Goal: Task Accomplishment & Management: Manage account settings

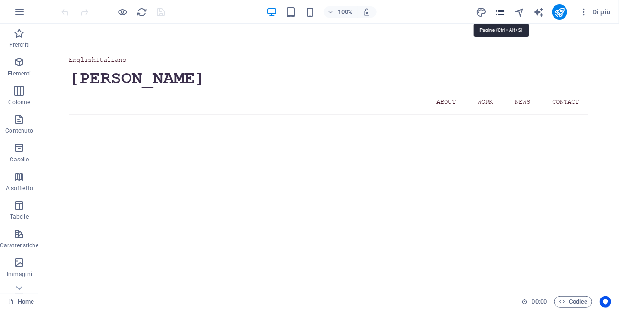
click at [501, 12] on icon "pages" at bounding box center [500, 12] width 11 height 11
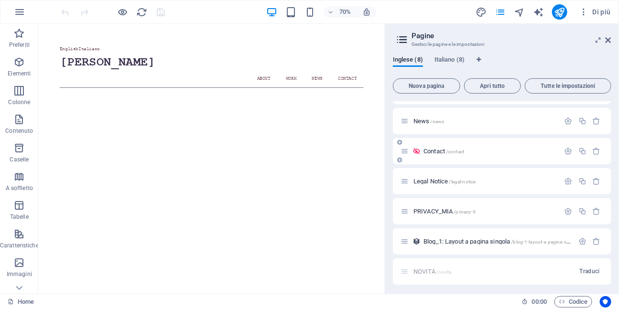
scroll to position [86, 0]
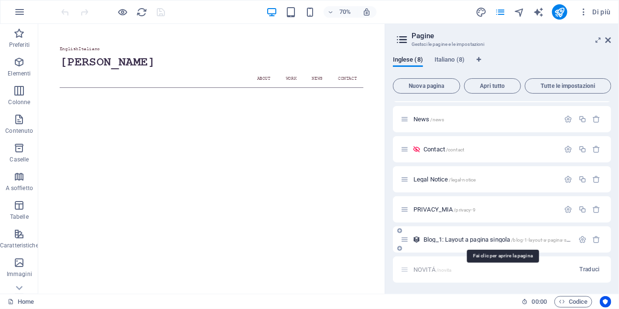
click at [444, 237] on span "Blog_1: Layout a pagina singola /blog-1-layout-a-pagina-singola" at bounding box center [502, 239] width 156 height 7
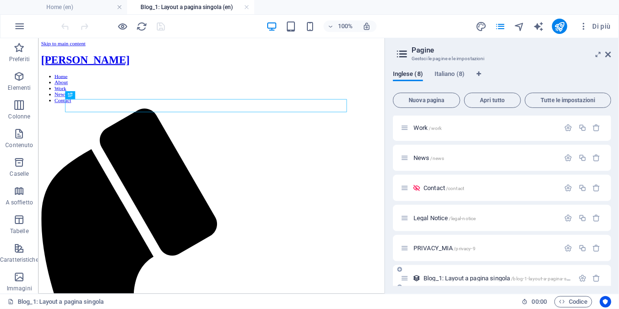
scroll to position [0, 0]
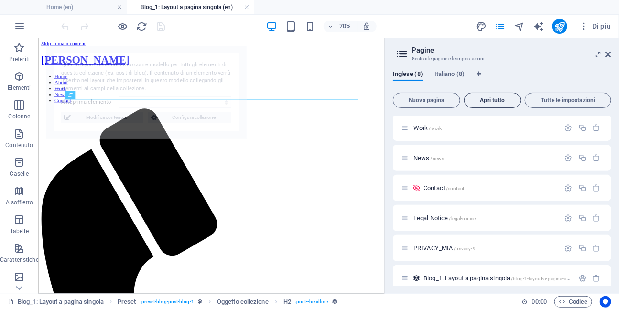
select select "68e21ee27969f78f2a04c233"
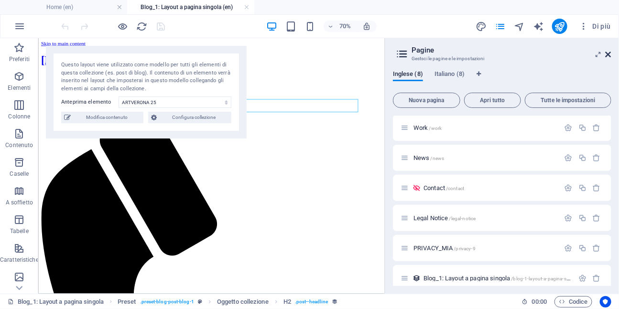
click at [607, 54] on icon at bounding box center [609, 55] width 6 height 8
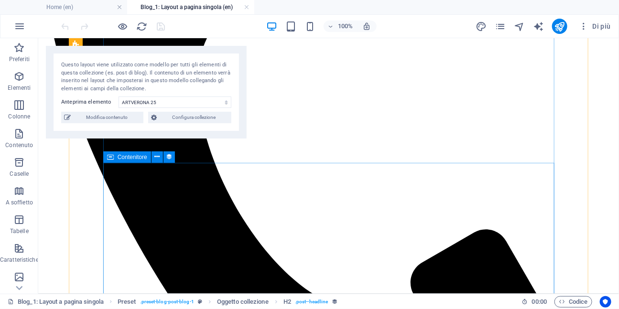
scroll to position [378, 0]
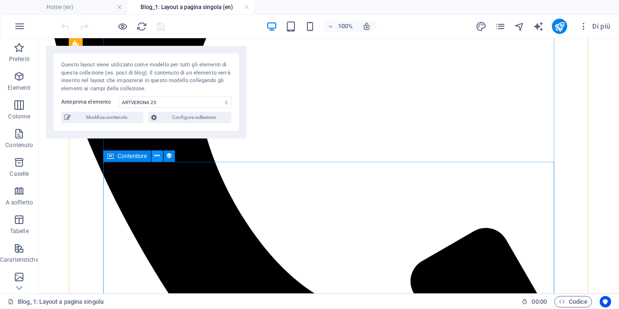
click at [160, 158] on button at bounding box center [157, 156] width 11 height 11
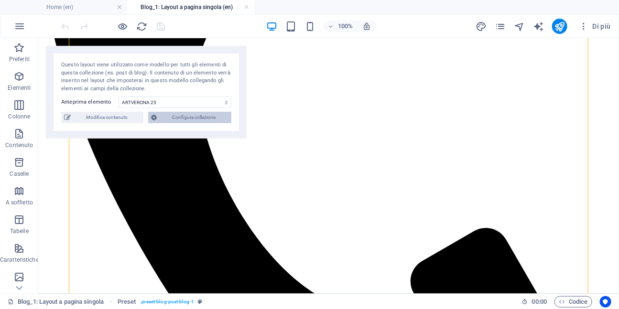
click at [186, 119] on span "Configura collezione" at bounding box center [194, 117] width 69 height 11
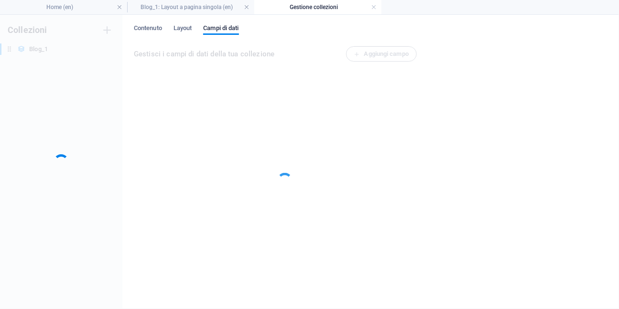
scroll to position [0, 0]
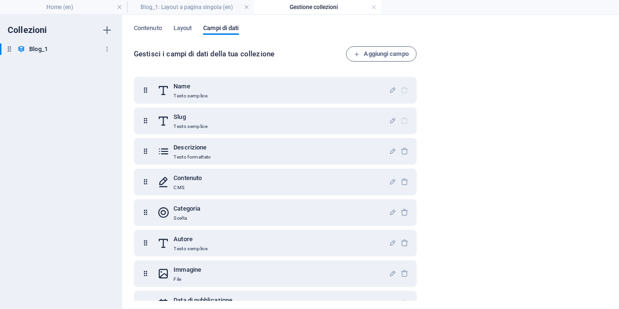
click at [45, 52] on h6 "Blog_1" at bounding box center [38, 49] width 19 height 11
click at [153, 30] on span "Contenuto" at bounding box center [148, 28] width 28 height 13
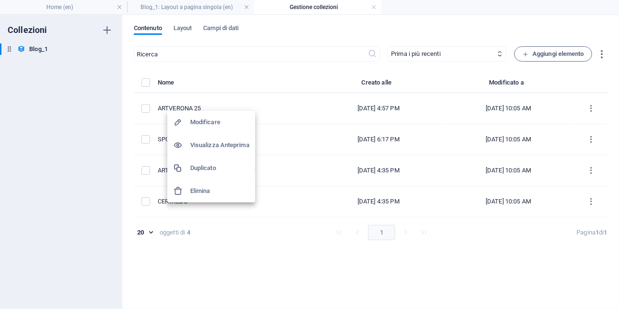
click at [209, 121] on h6 "Modificare" at bounding box center [219, 122] width 59 height 11
select select "FIERE"
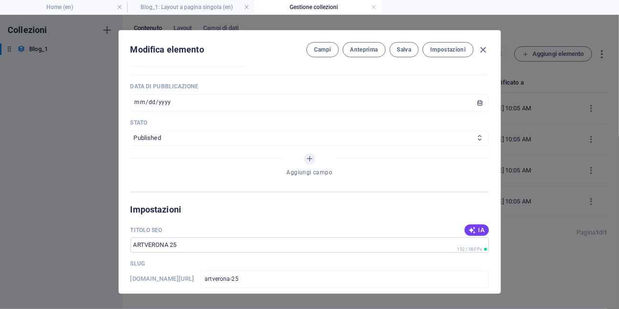
scroll to position [505, 0]
click at [395, 138] on select "Published Draft" at bounding box center [310, 139] width 359 height 15
click at [131, 132] on select "Published Draft" at bounding box center [310, 139] width 359 height 15
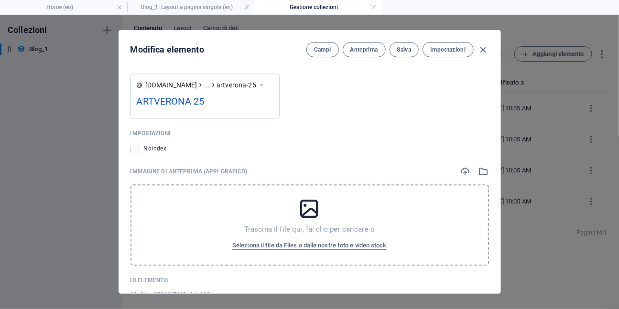
scroll to position [942, 0]
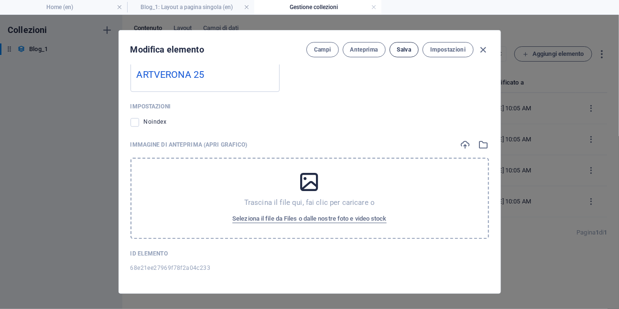
click at [405, 52] on span "Salva" at bounding box center [404, 50] width 14 height 8
click at [484, 51] on icon "button" at bounding box center [483, 49] width 11 height 11
type input "[DATE]"
type input "artverona-25"
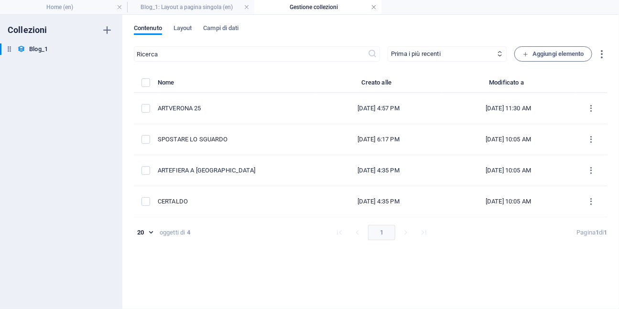
click at [373, 7] on link at bounding box center [374, 7] width 6 height 9
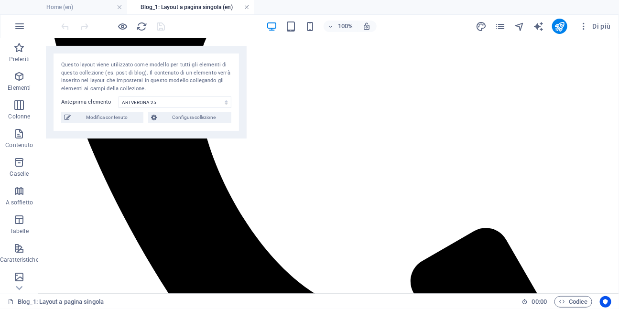
click at [246, 8] on link at bounding box center [247, 7] width 6 height 9
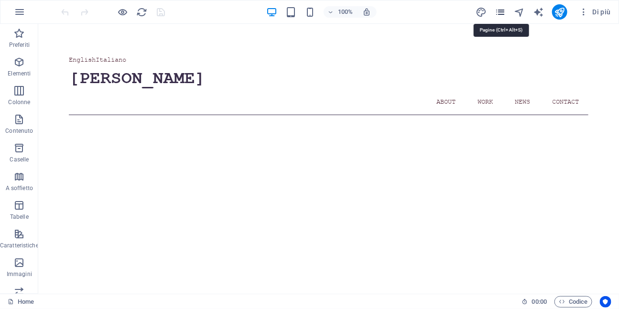
click at [501, 10] on icon "pages" at bounding box center [500, 12] width 11 height 11
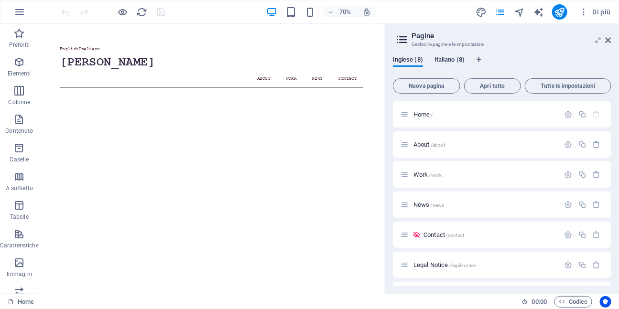
click at [454, 61] on span "Italiano (8)" at bounding box center [450, 60] width 30 height 13
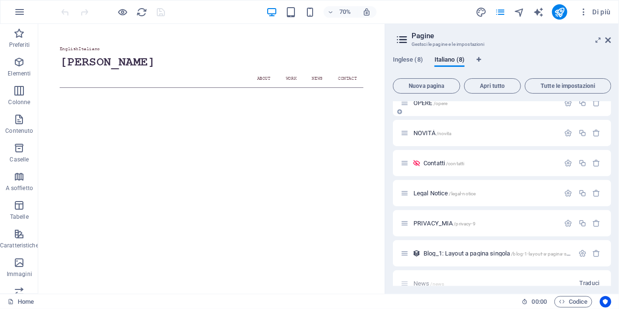
scroll to position [86, 0]
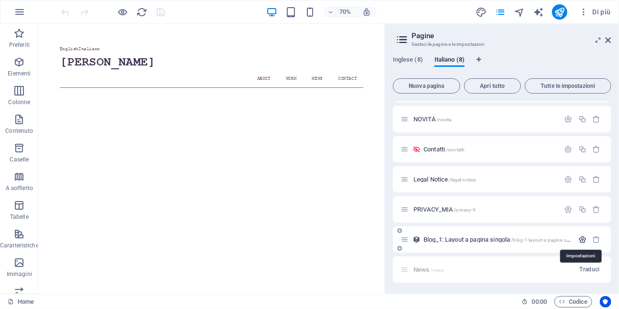
click at [584, 240] on icon "button" at bounding box center [583, 240] width 8 height 8
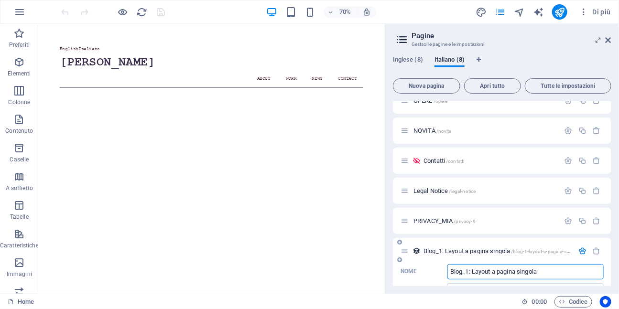
scroll to position [74, 0]
click at [404, 253] on icon at bounding box center [405, 252] width 8 height 8
click at [579, 250] on icon "button" at bounding box center [583, 252] width 8 height 8
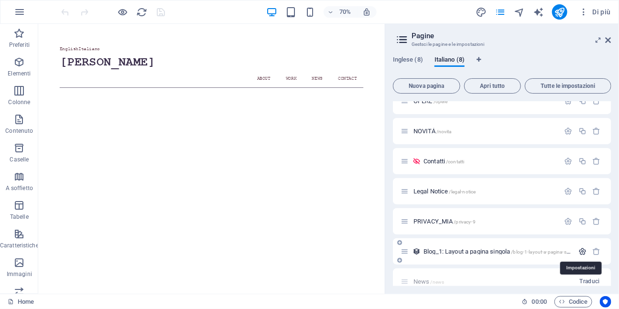
click at [582, 251] on icon "button" at bounding box center [583, 252] width 8 height 8
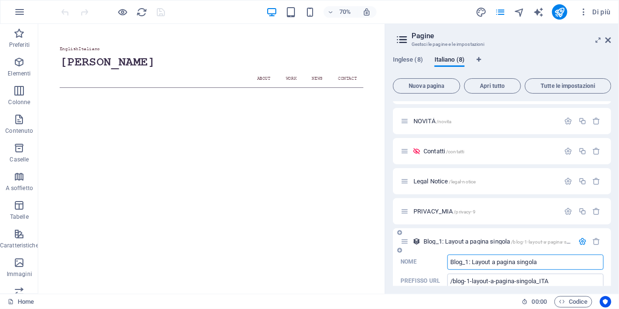
scroll to position [77, 0]
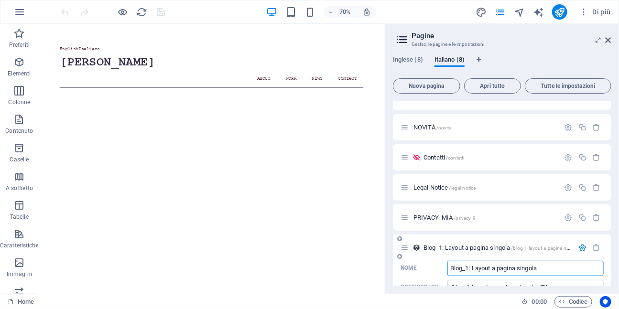
click at [579, 248] on icon "button" at bounding box center [583, 248] width 8 height 8
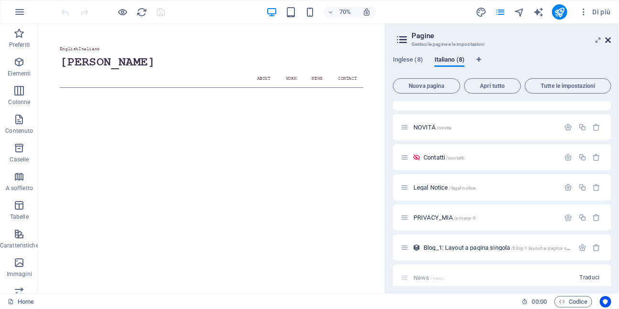
click at [608, 39] on icon at bounding box center [609, 40] width 6 height 8
